Goal: Communication & Community: Connect with others

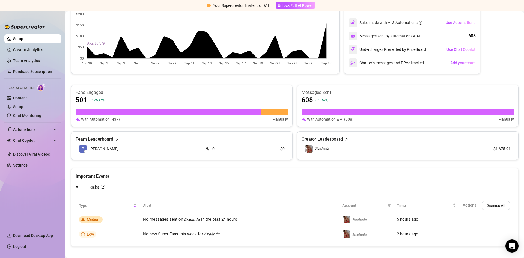
scroll to position [249, 0]
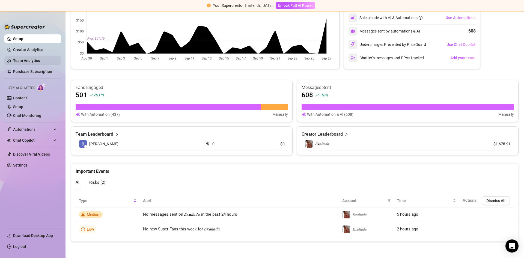
click at [26, 58] on link "Team Analytics" at bounding box center [26, 60] width 27 height 4
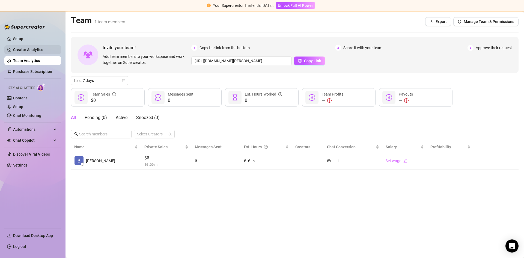
click at [22, 48] on link "Creator Analytics" at bounding box center [35, 49] width 44 height 9
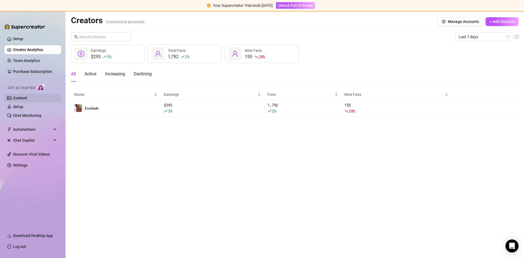
click at [27, 98] on link "Content" at bounding box center [20, 98] width 14 height 4
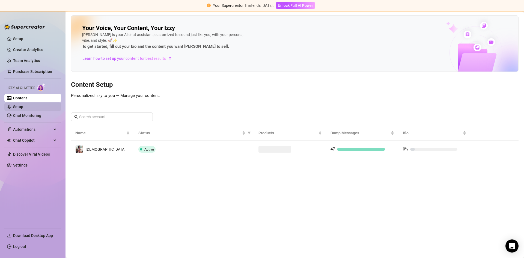
click at [23, 106] on link "Setup" at bounding box center [18, 107] width 10 height 4
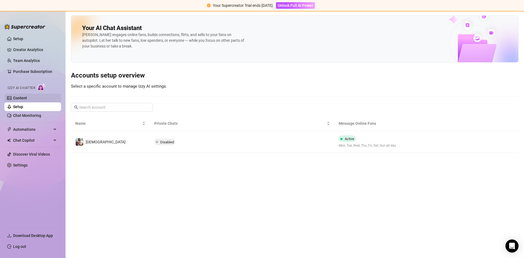
click at [27, 98] on link "Content" at bounding box center [20, 98] width 14 height 4
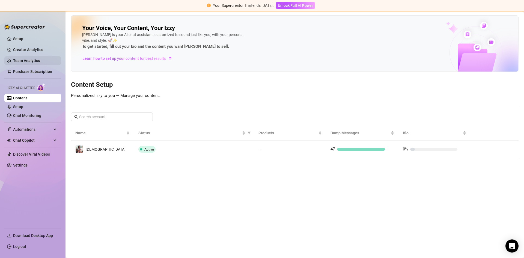
click at [25, 60] on link "Team Analytics" at bounding box center [26, 60] width 27 height 4
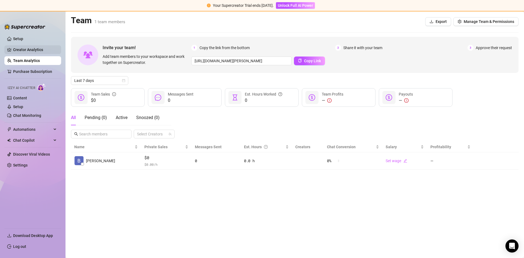
click at [26, 45] on link "Creator Analytics" at bounding box center [35, 49] width 44 height 9
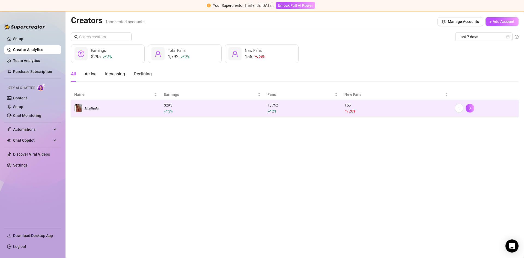
click at [127, 109] on td "𝑬𝒙𝒂𝒍𝒕𝒂𝒅𝒂" at bounding box center [115, 108] width 89 height 17
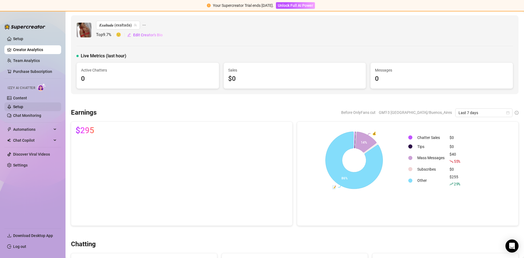
click at [23, 108] on link "Setup" at bounding box center [18, 107] width 10 height 4
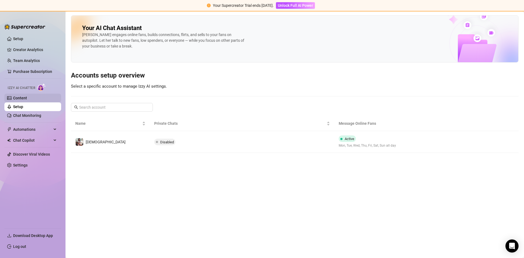
click at [26, 97] on link "Content" at bounding box center [20, 98] width 14 height 4
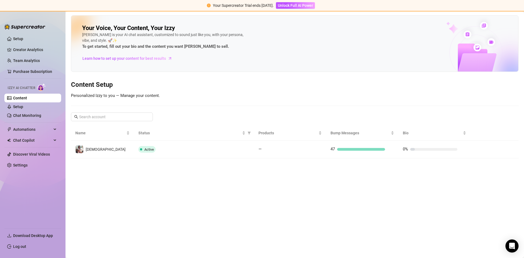
click at [15, 44] on ul "Setup Creator Analytics Team Analytics Purchase Subscription Izzy AI Chatter Co…" at bounding box center [32, 129] width 57 height 194
click at [17, 39] on link "Setup" at bounding box center [18, 39] width 10 height 4
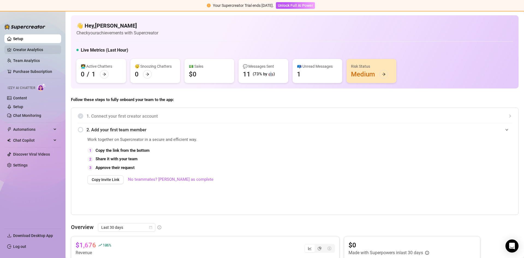
click at [22, 50] on link "Creator Analytics" at bounding box center [35, 49] width 44 height 9
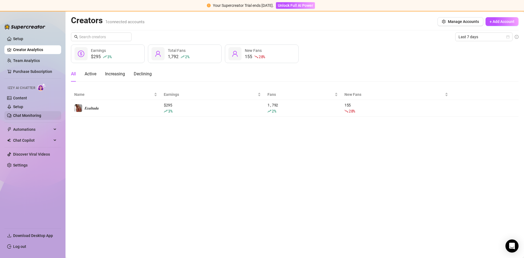
click at [33, 118] on link "Chat Monitoring" at bounding box center [27, 115] width 28 height 4
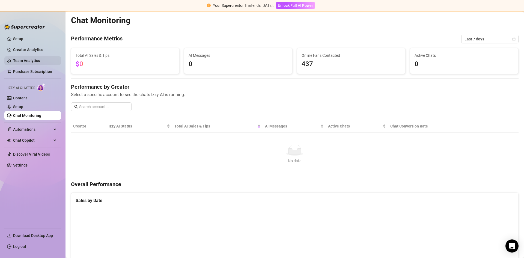
click at [30, 63] on link "Team Analytics" at bounding box center [26, 60] width 27 height 4
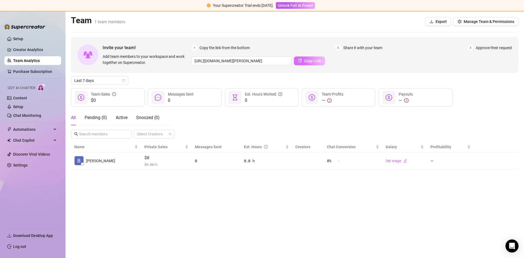
click at [306, 62] on span "Copy Link" at bounding box center [312, 61] width 17 height 4
